Goal: Task Accomplishment & Management: Manage account settings

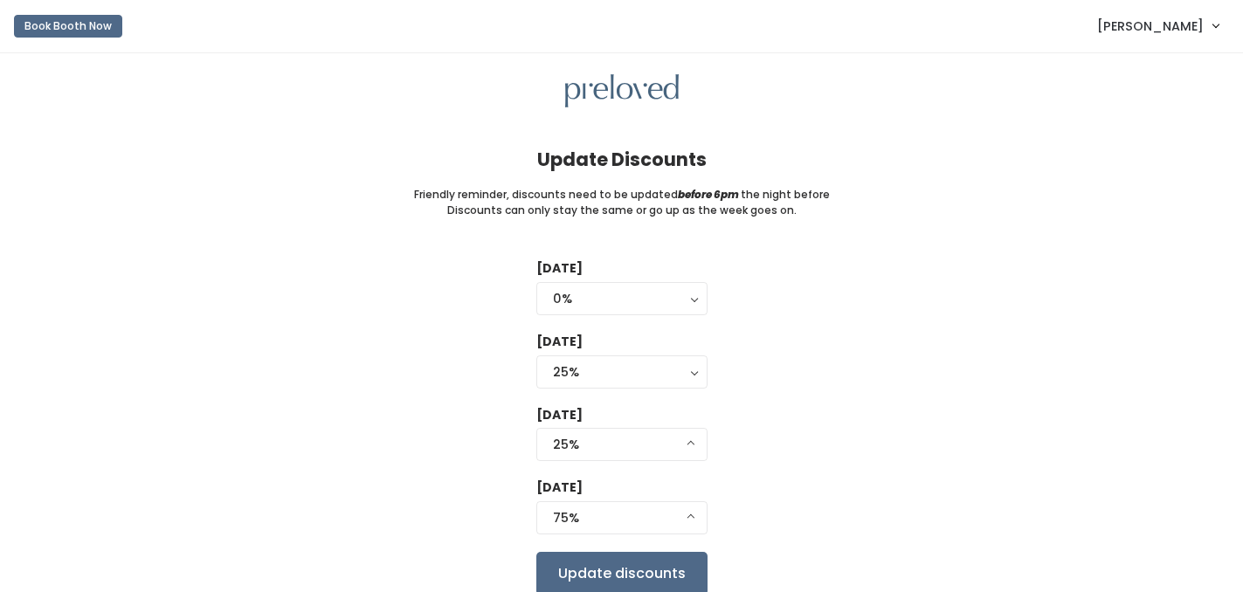
select select "75%"
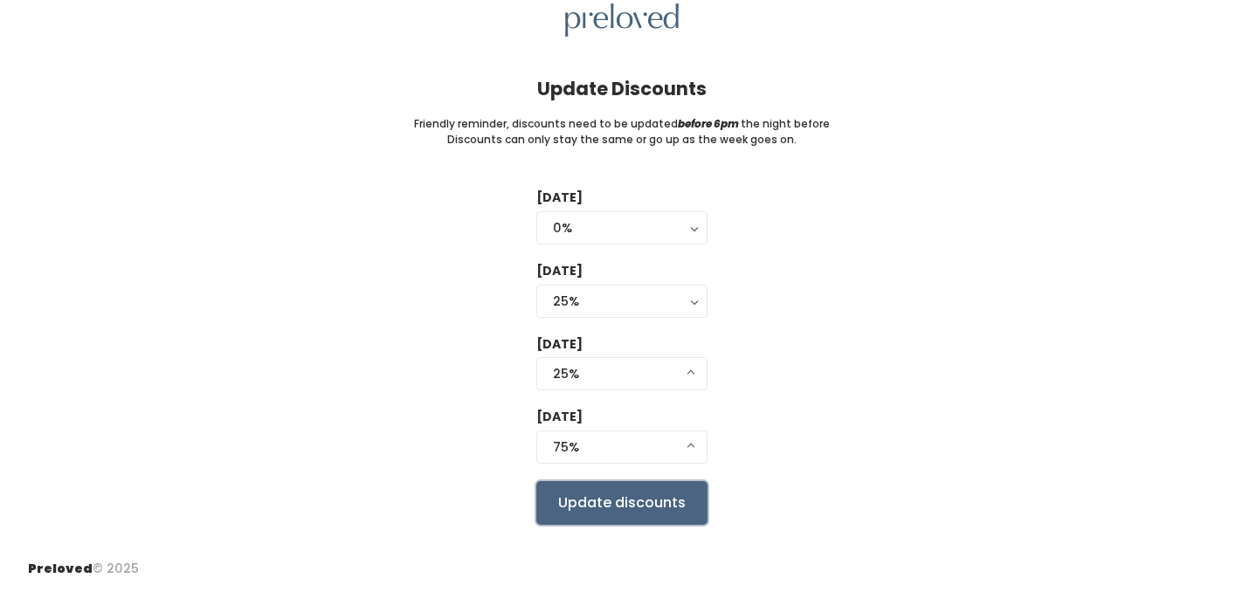
click at [596, 516] on input "Update discounts" at bounding box center [621, 503] width 171 height 44
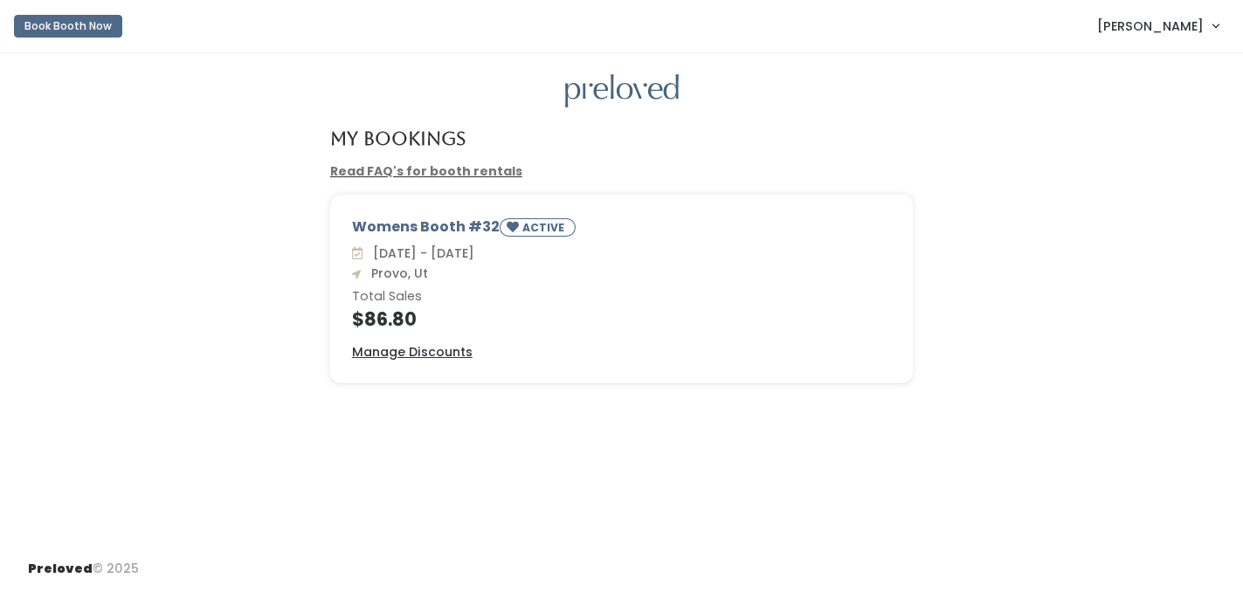
drag, startPoint x: 364, startPoint y: 318, endPoint x: 430, endPoint y: 321, distance: 65.6
click at [430, 321] on h4 "$86.80" at bounding box center [622, 319] width 540 height 20
